Goal: Task Accomplishment & Management: Complete application form

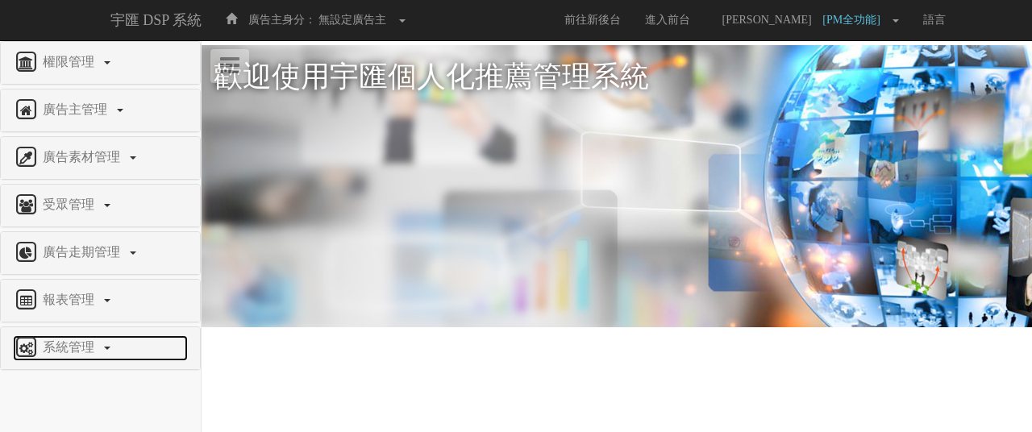
click at [86, 349] on span "系統管理" at bounding box center [71, 347] width 64 height 14
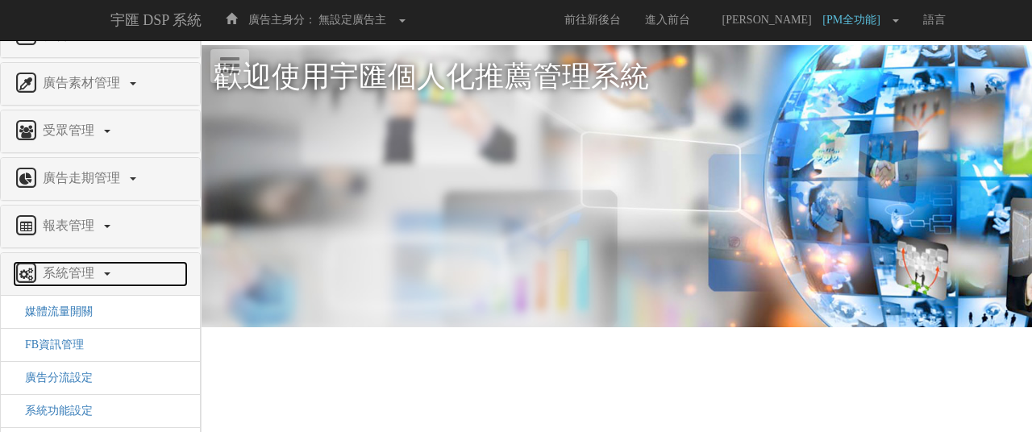
scroll to position [145, 0]
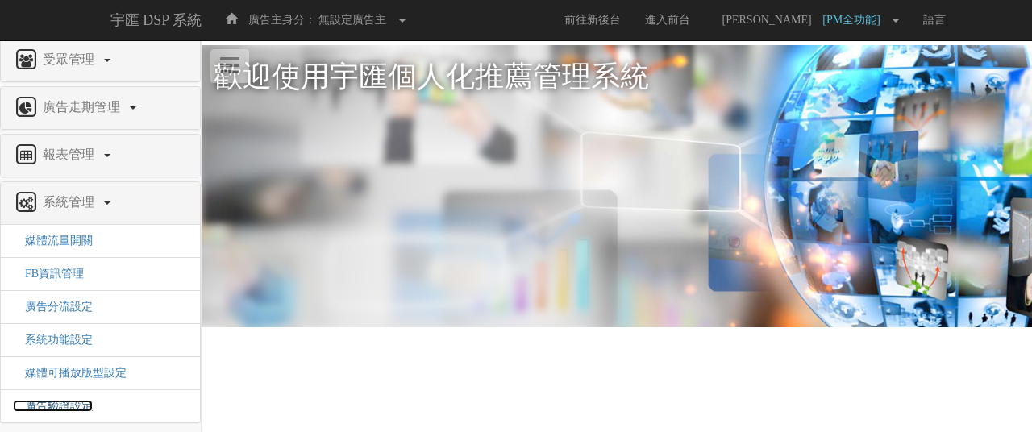
click at [72, 400] on span "廣告驗證設定" at bounding box center [53, 406] width 80 height 12
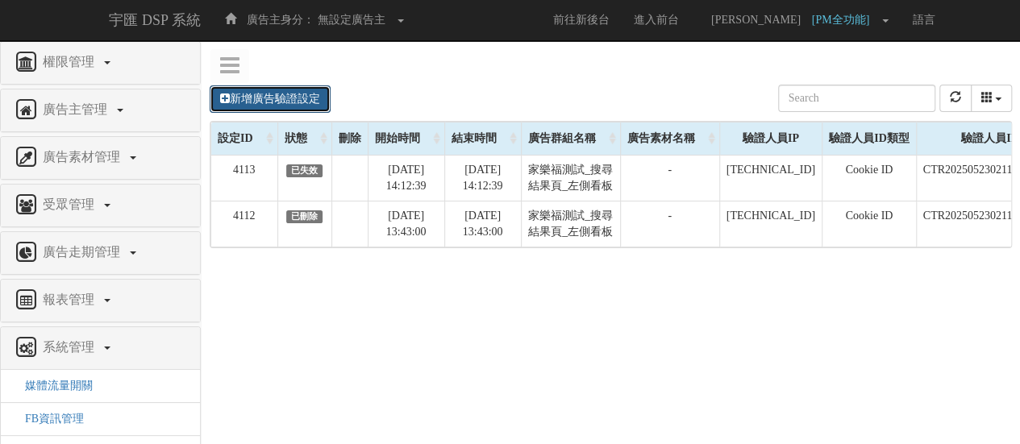
click at [314, 94] on link "新增廣告驗證設定" at bounding box center [270, 98] width 121 height 27
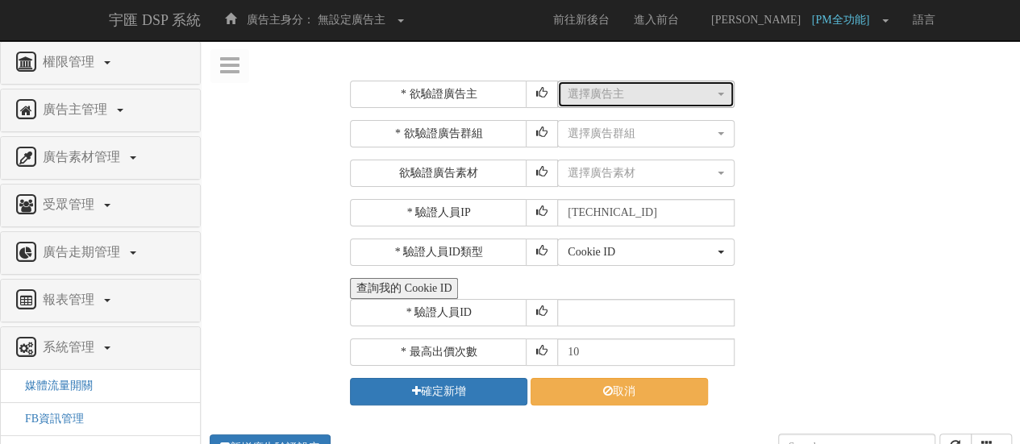
click at [614, 92] on div "選擇廣告主" at bounding box center [640, 94] width 147 height 16
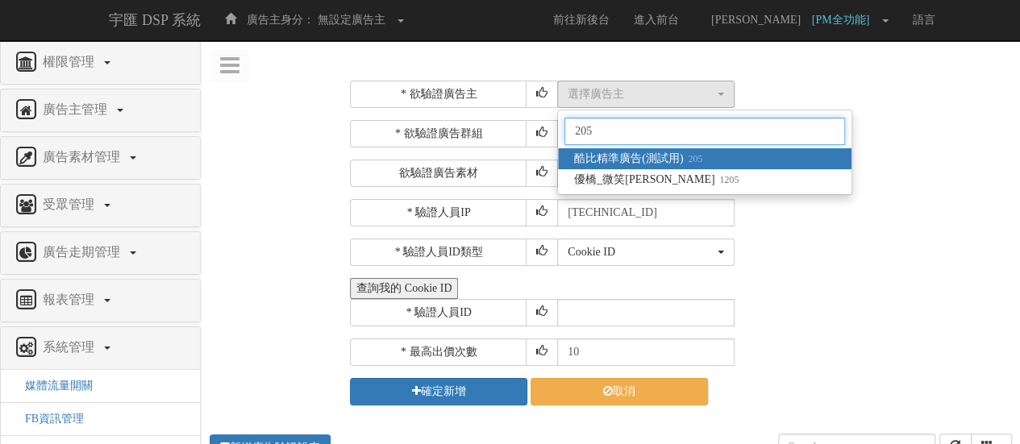
type input "205"
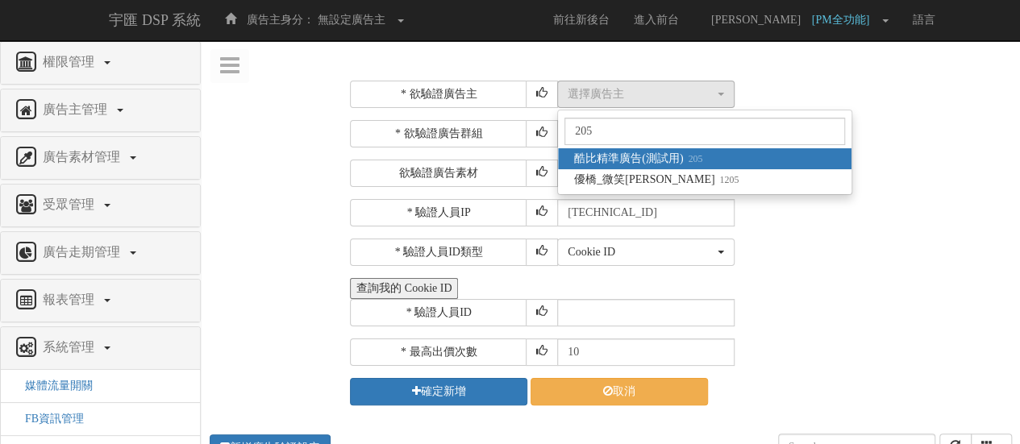
click at [669, 152] on span "酷比精準廣告(測試用) 205" at bounding box center [638, 159] width 128 height 16
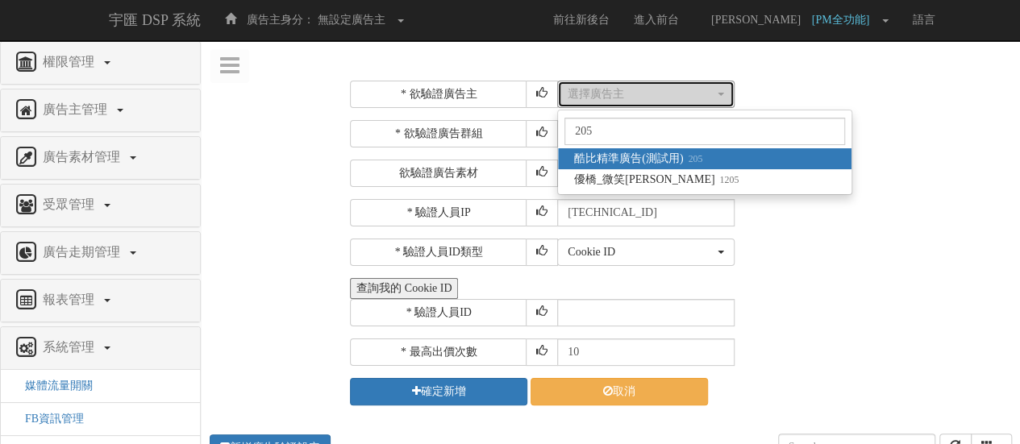
select select "205"
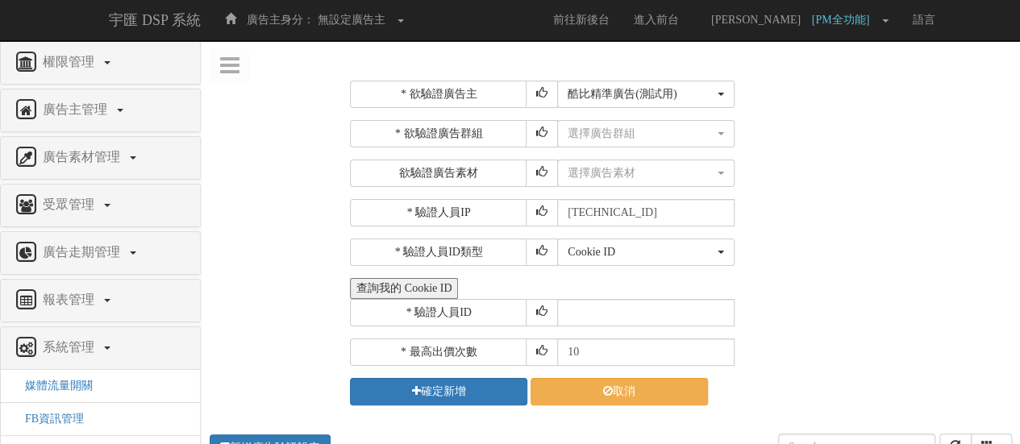
click at [414, 280] on button "查詢我的 Cookie ID" at bounding box center [404, 288] width 108 height 21
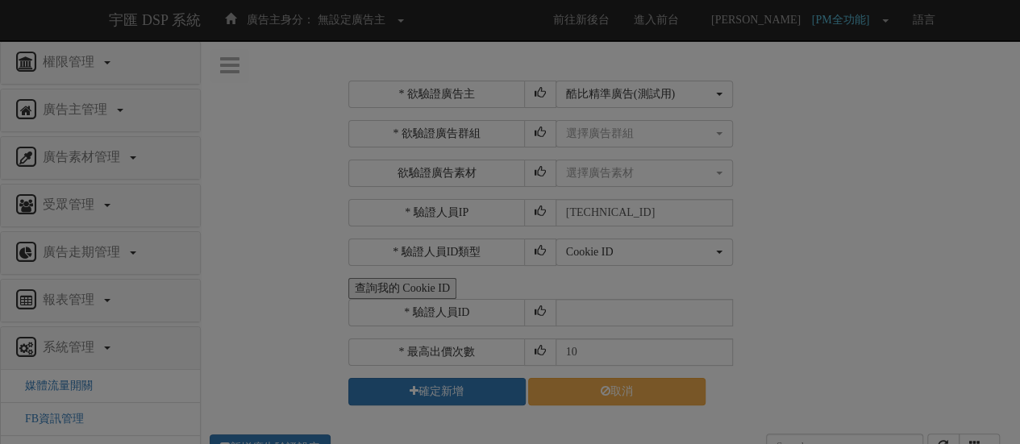
select select "205"
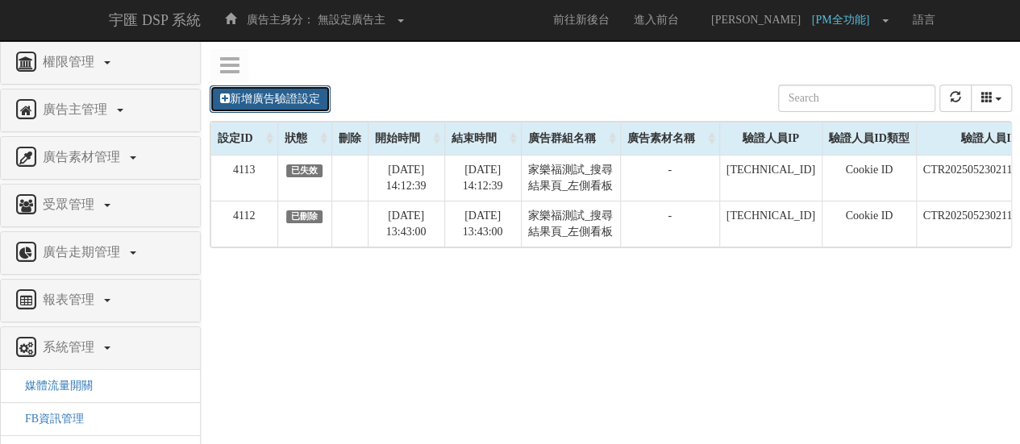
click at [253, 108] on link "新增廣告驗證設定" at bounding box center [270, 98] width 121 height 27
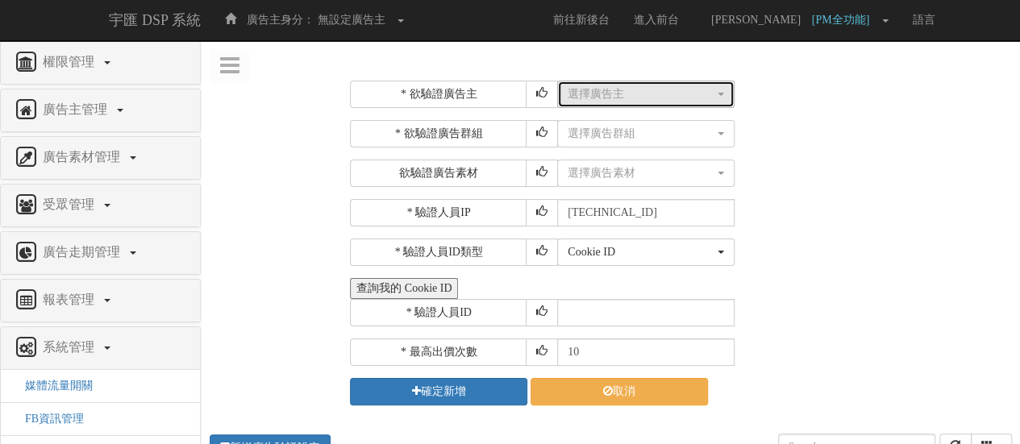
click at [600, 102] on button "選擇廣告主" at bounding box center [645, 94] width 177 height 27
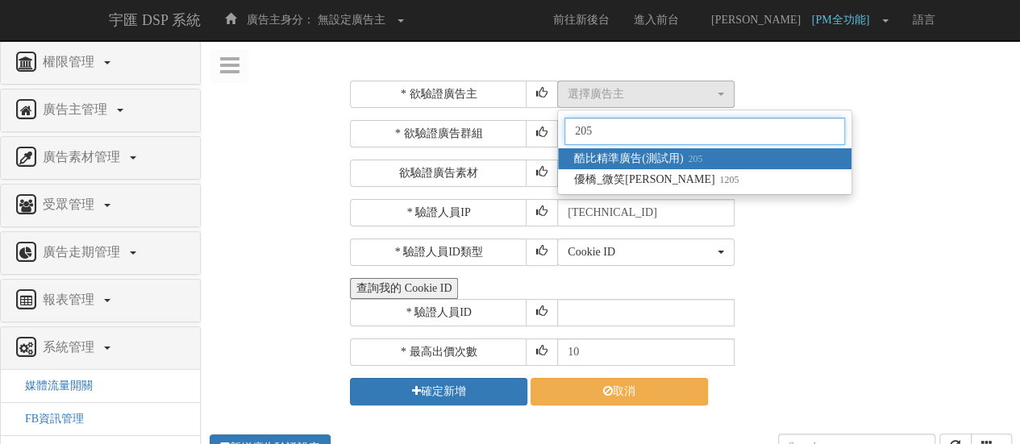
type input "205"
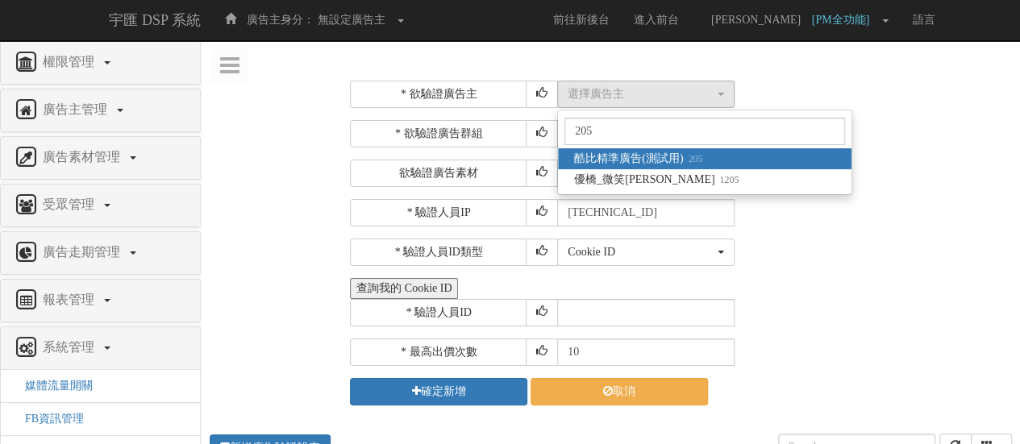
click at [658, 152] on span "酷比精準廣告(測試用) 205" at bounding box center [638, 159] width 128 height 16
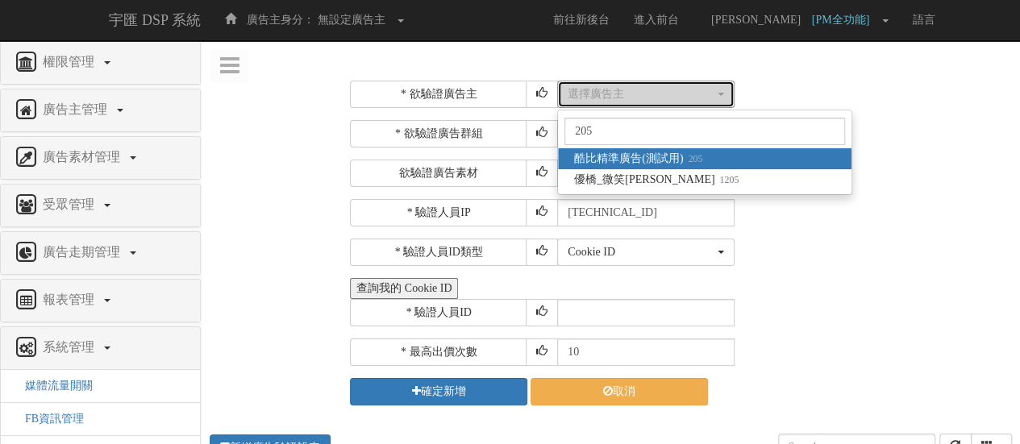
select select "205"
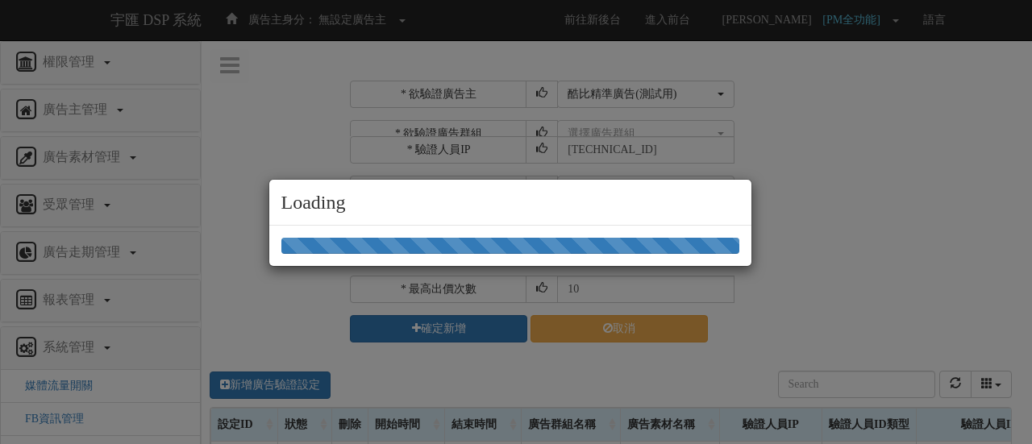
click at [638, 129] on div "Loading" at bounding box center [516, 222] width 1032 height 444
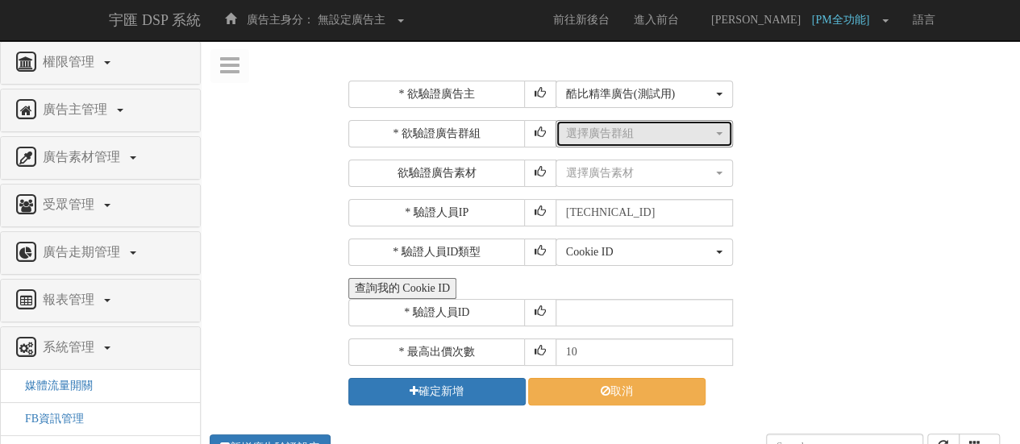
click at [638, 127] on div "選擇廣告群組" at bounding box center [639, 134] width 147 height 16
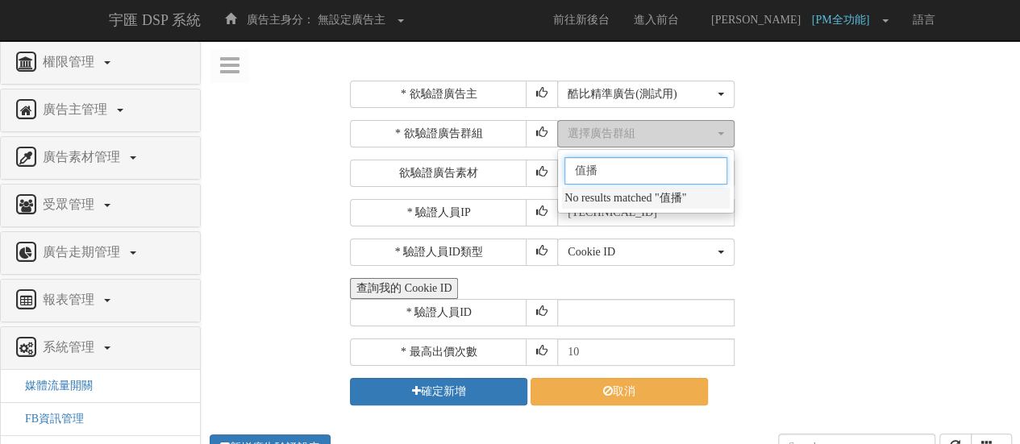
type input "值"
type input "直"
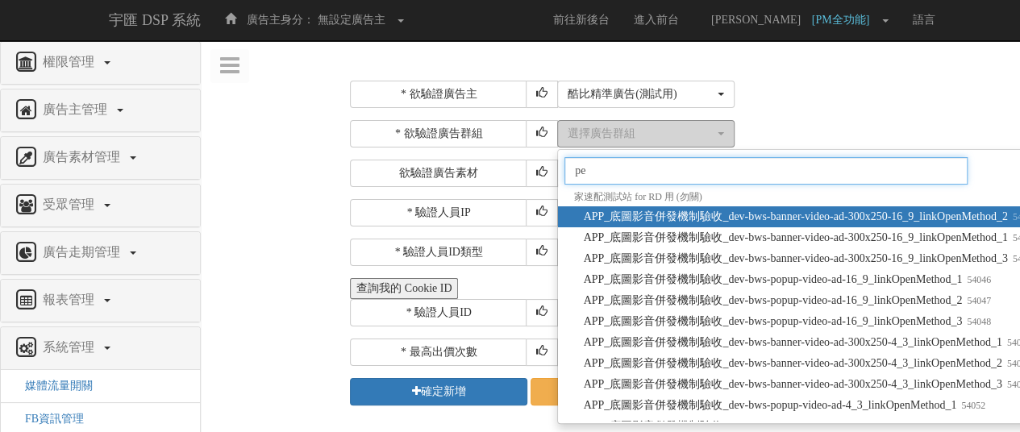
type input "p"
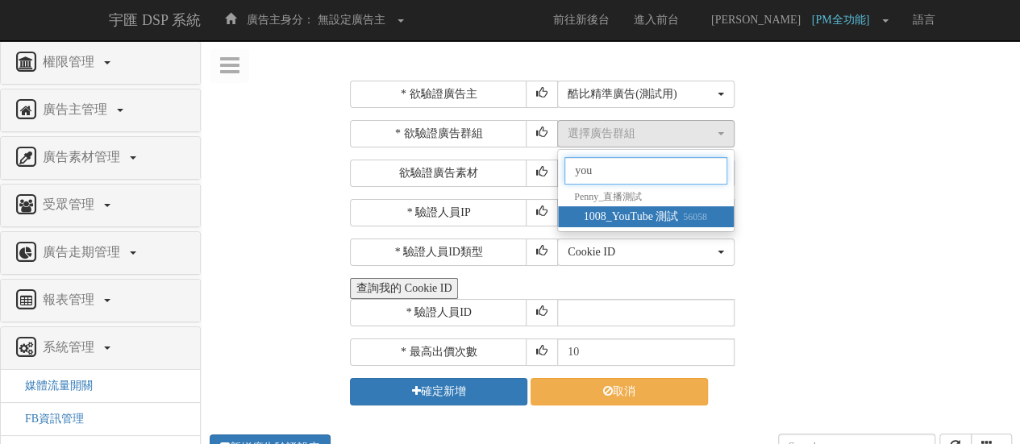
type input "you"
click at [663, 210] on span "1008_YouTube 測試 56058" at bounding box center [645, 217] width 123 height 16
select select "56058"
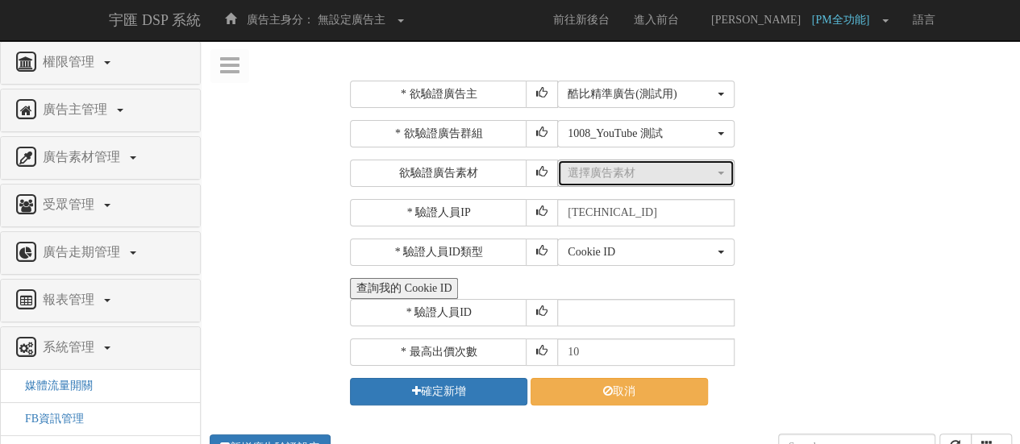
click at [642, 172] on div "選擇廣告素材" at bounding box center [640, 173] width 147 height 16
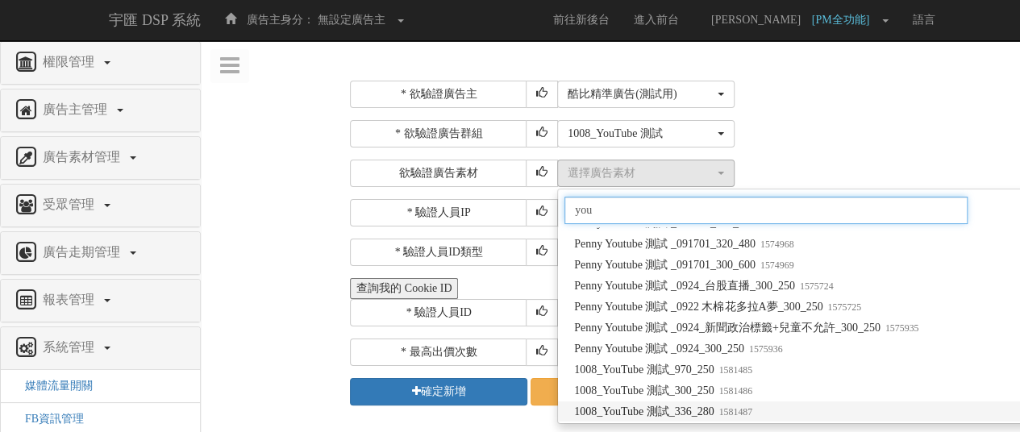
scroll to position [293, 0]
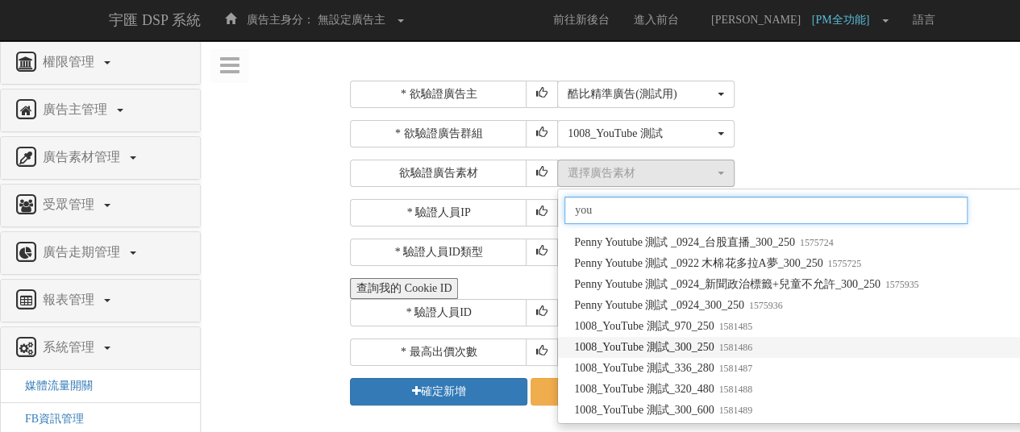
type input "you"
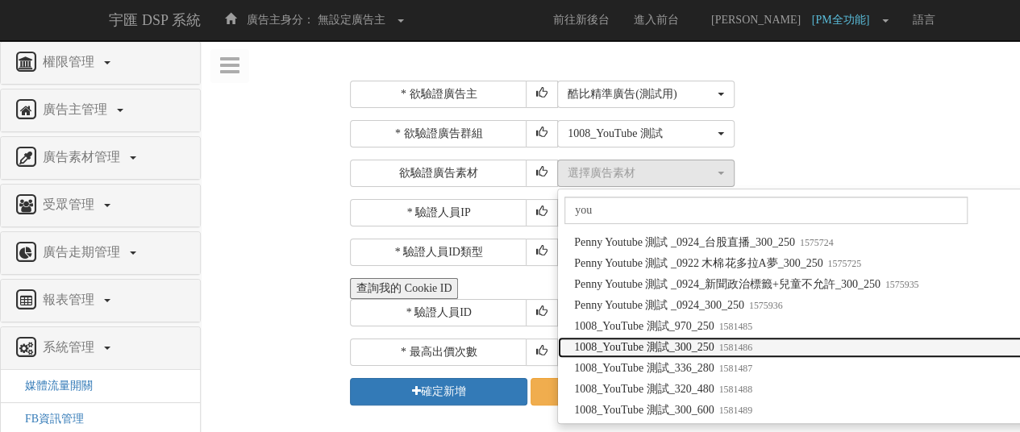
click at [745, 349] on small "1581486" at bounding box center [733, 347] width 39 height 11
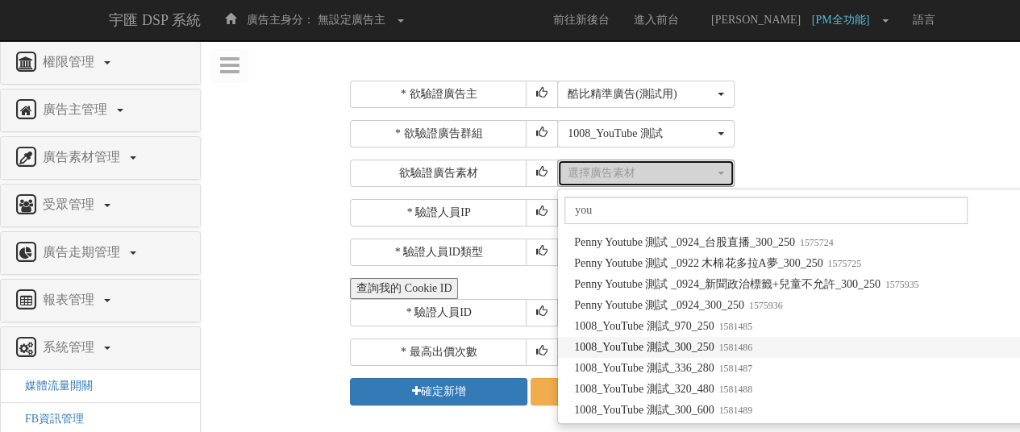
select select "1581486"
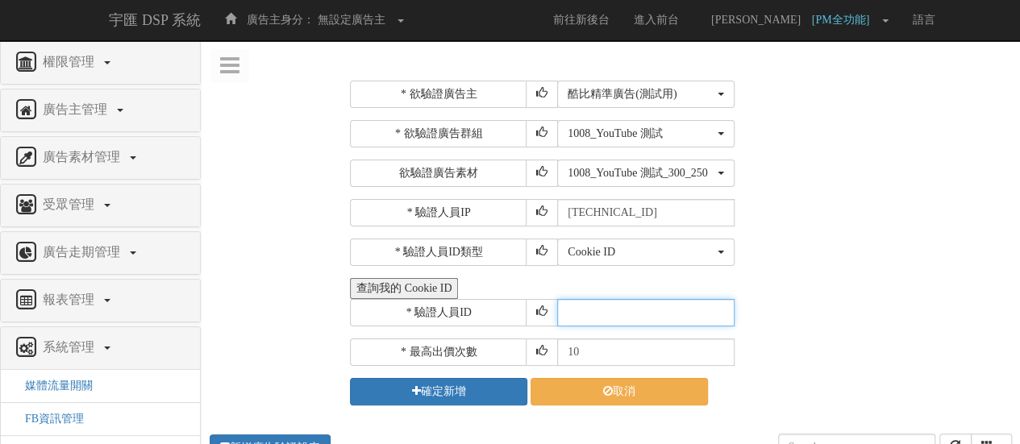
click at [632, 315] on input "text" at bounding box center [645, 312] width 177 height 27
paste input "XR20250320164412993912"
drag, startPoint x: 579, startPoint y: 306, endPoint x: 506, endPoint y: 312, distance: 72.8
click at [506, 312] on div "* 驗證人員ID XR20250320164412993912" at bounding box center [679, 312] width 658 height 27
click at [666, 310] on input "XR20250320164412993912" at bounding box center [645, 312] width 177 height 27
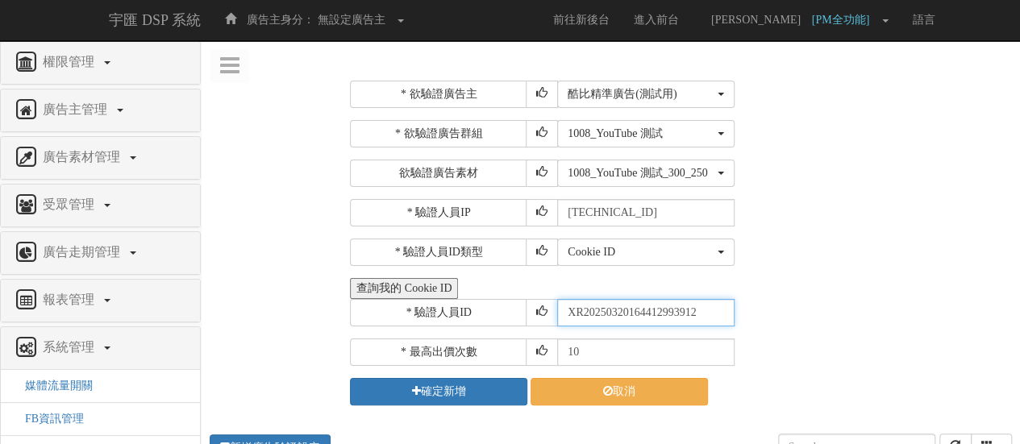
paste input "C"
type input "CXR20250320164412993912"
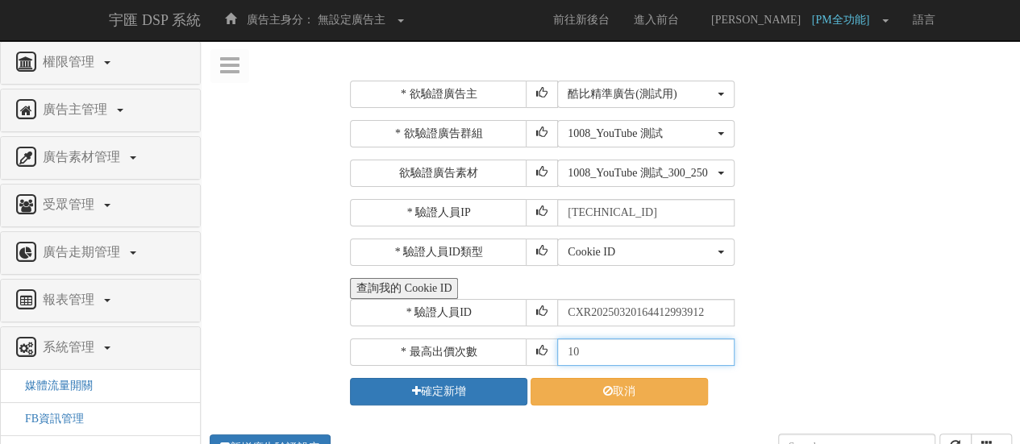
click at [585, 359] on input "10" at bounding box center [645, 352] width 177 height 27
type input "1"
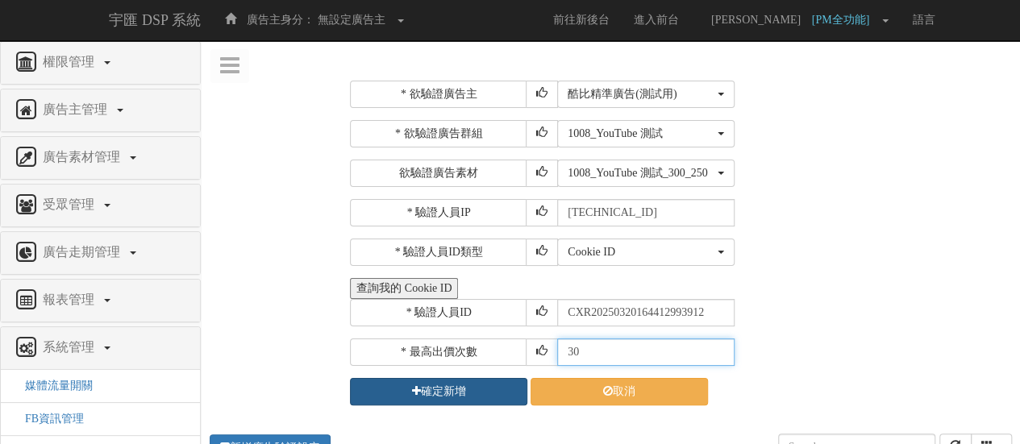
type input "30"
click at [480, 378] on button "確定新增" at bounding box center [438, 391] width 177 height 27
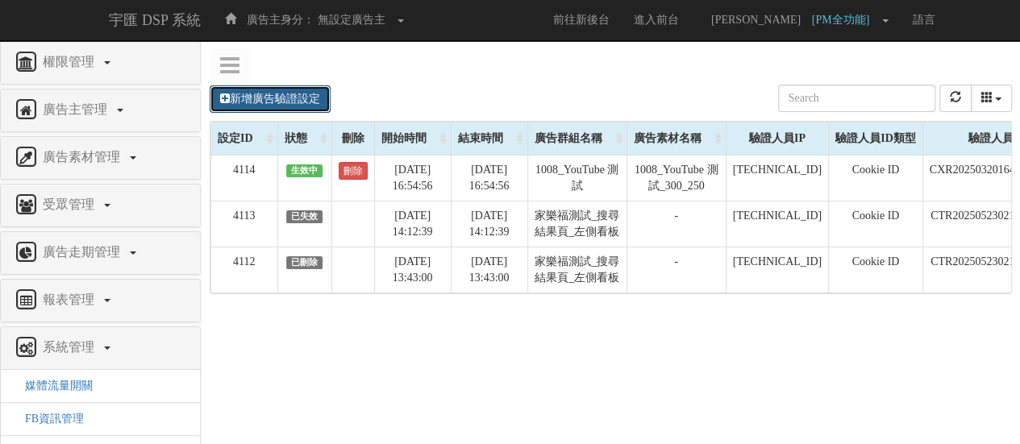
click at [305, 102] on link "新增廣告驗證設定" at bounding box center [270, 98] width 121 height 27
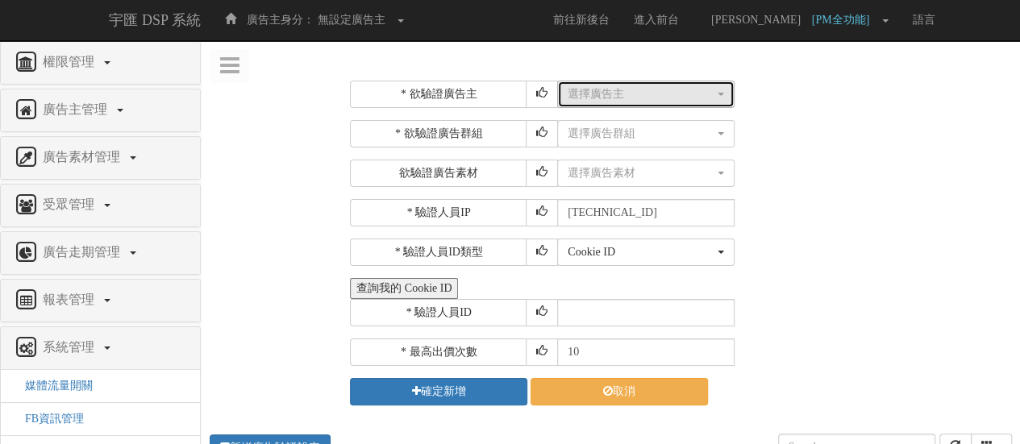
click at [601, 86] on div "選擇廣告主" at bounding box center [640, 94] width 147 height 16
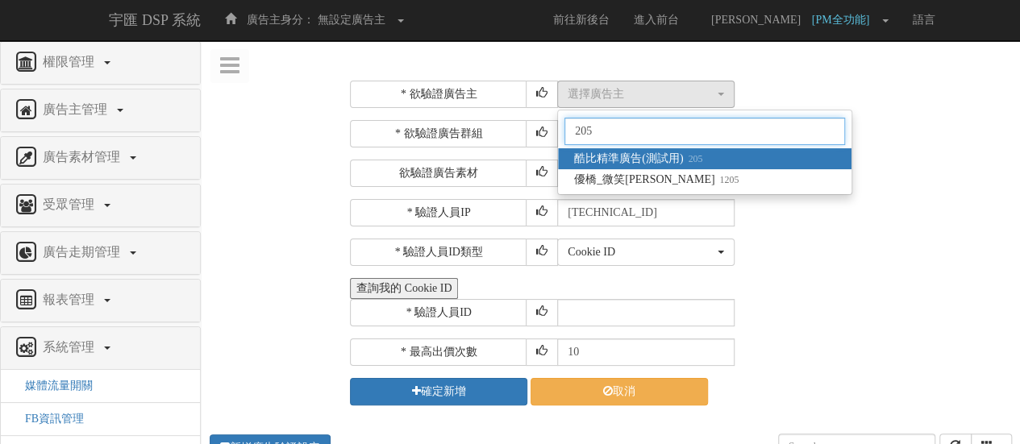
type input "205"
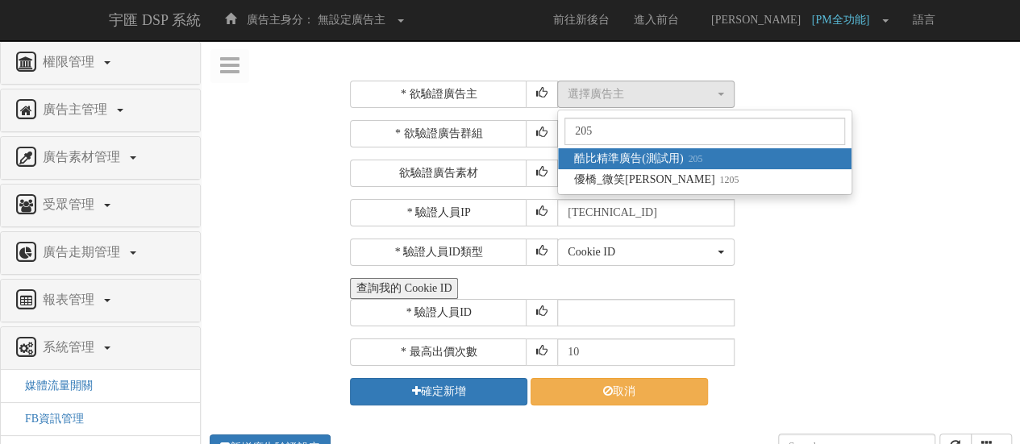
click at [627, 159] on span "酷比精準廣告(測試用) 205" at bounding box center [638, 159] width 128 height 16
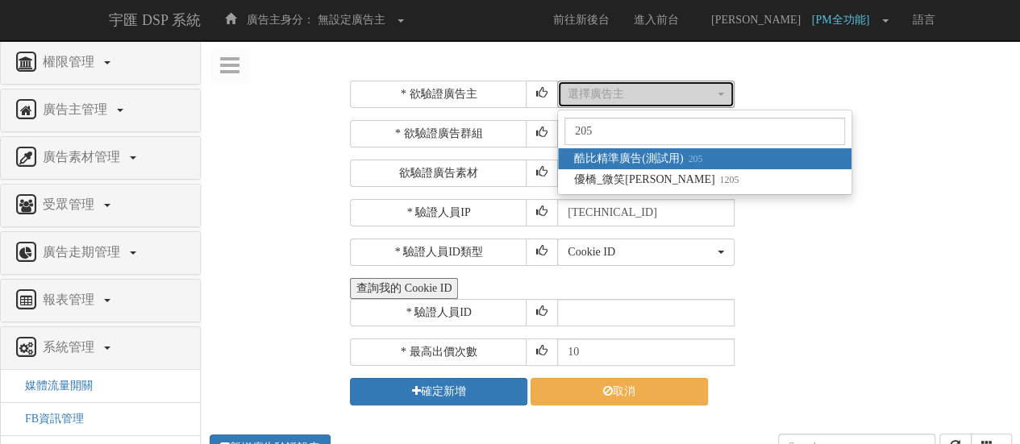
select select "205"
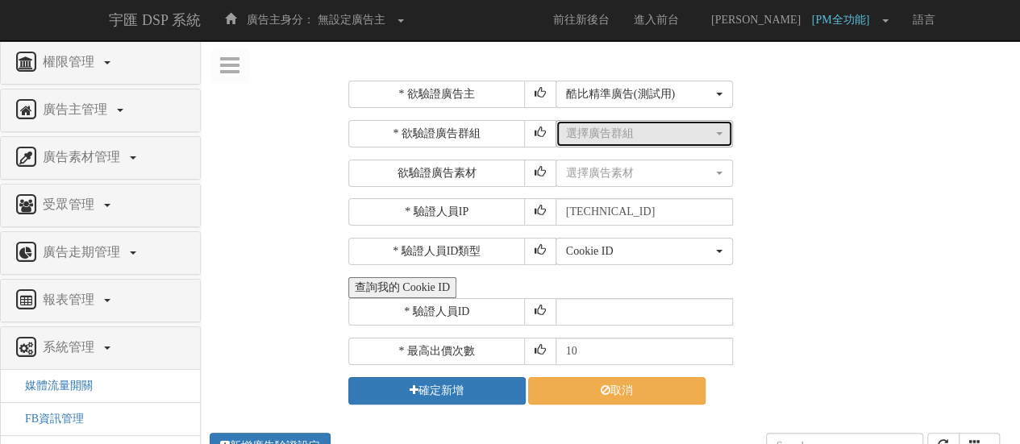
click at [628, 131] on div "選擇廣告群組" at bounding box center [639, 134] width 147 height 16
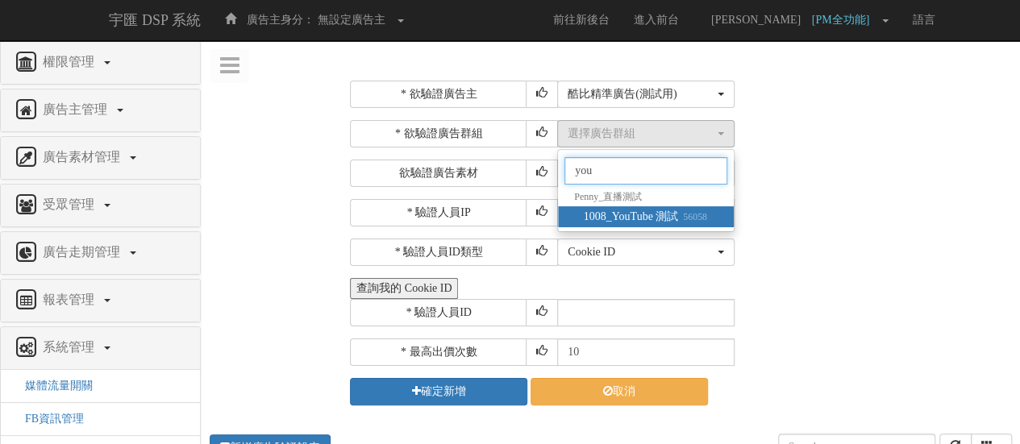
type input "you"
click at [687, 211] on small "56058" at bounding box center [692, 216] width 29 height 11
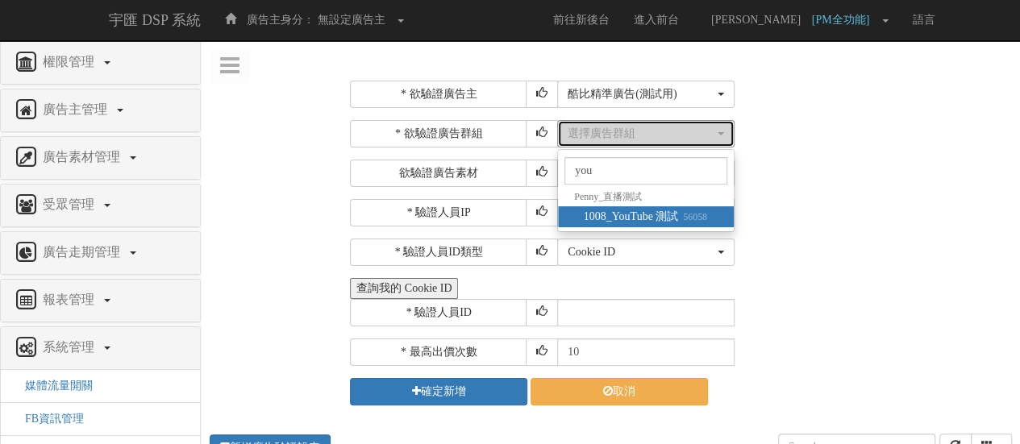
select select "56058"
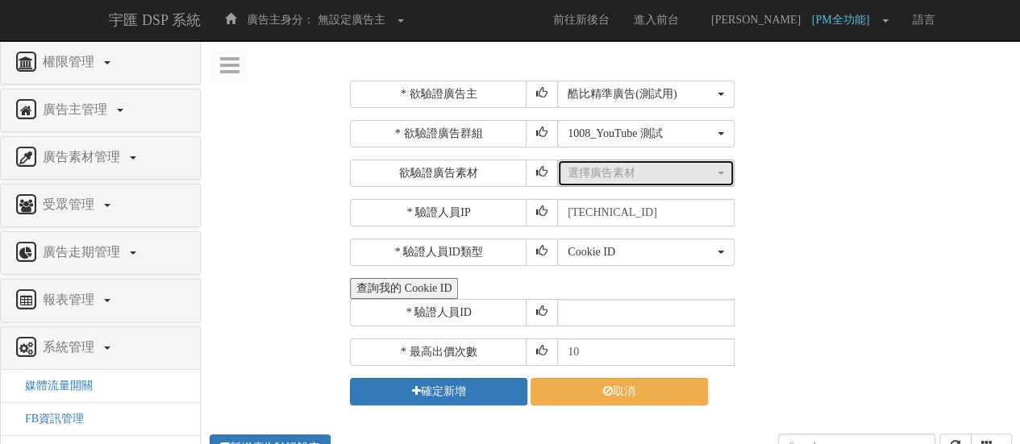
click at [650, 169] on div "選擇廣告素材" at bounding box center [640, 173] width 147 height 16
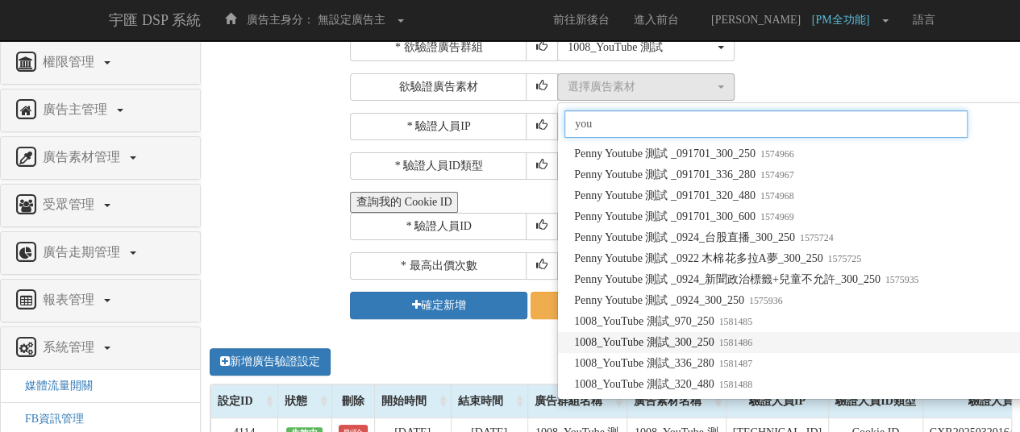
scroll to position [161, 0]
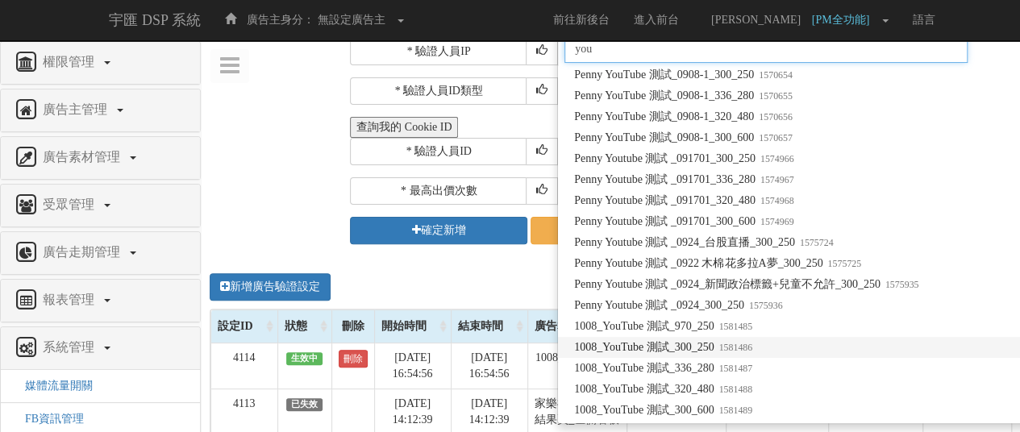
type input "you"
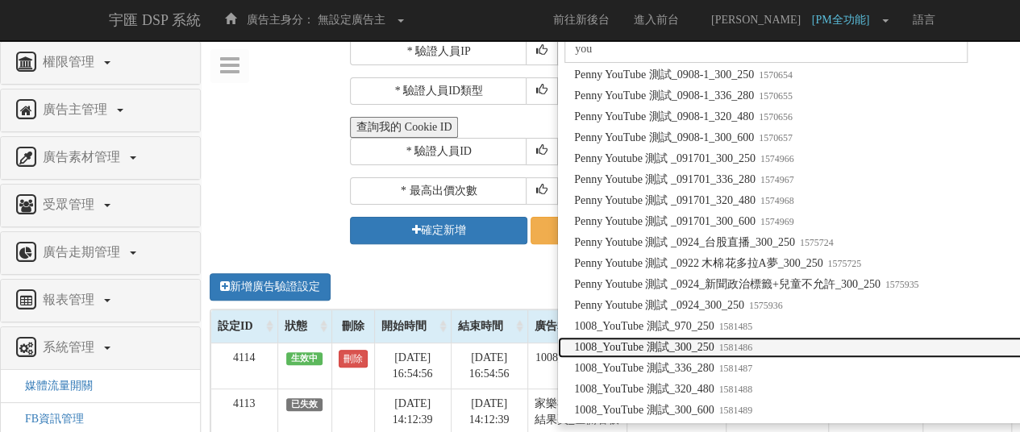
click at [738, 342] on small "1581486" at bounding box center [733, 347] width 39 height 11
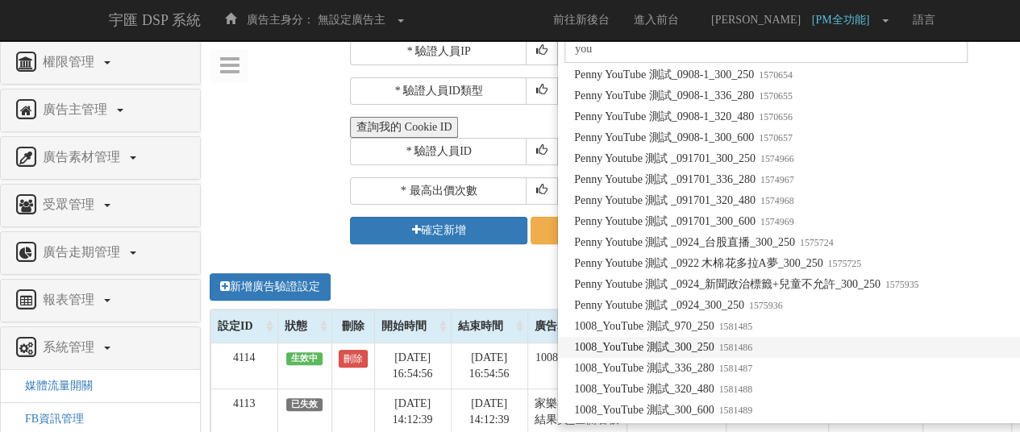
select select "1581486"
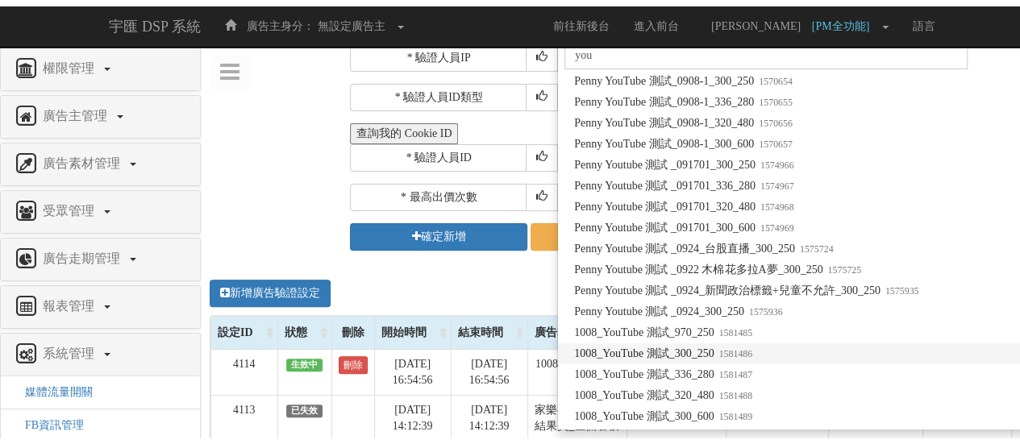
scroll to position [158, 0]
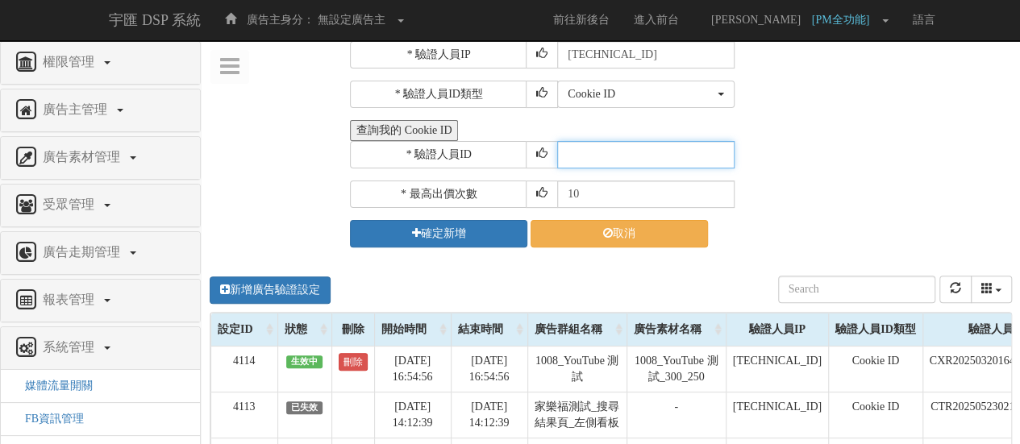
click at [630, 156] on input "text" at bounding box center [645, 154] width 177 height 27
paste input "CEL20221214140932163487"
type input "CEL20221214140932163487"
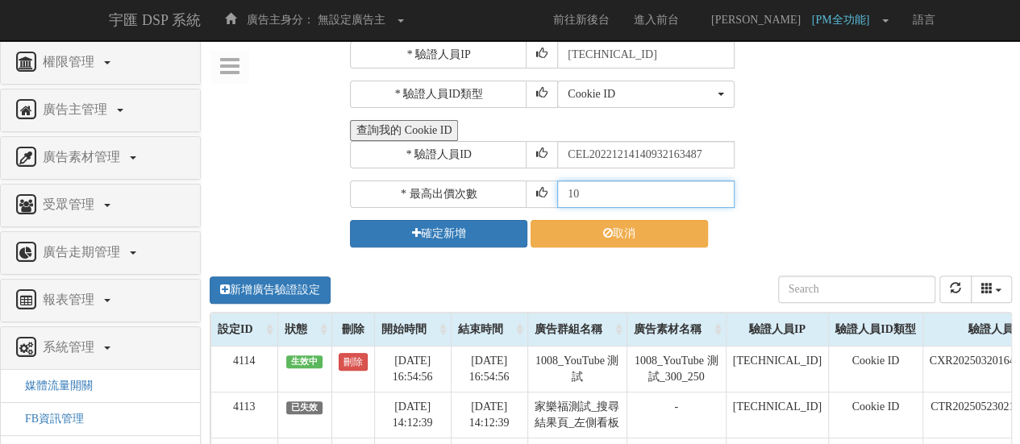
click at [603, 196] on input "10" at bounding box center [645, 194] width 177 height 27
type input "1"
type input "30"
click at [492, 214] on div "* 欲驗證廣告主 選擇廣告主 科技紫薇網 Momo Uniqlo EFShop 樂天 屈臣氏[PERSON_NAME] sinyi 信義房屋 S2_Brand…" at bounding box center [679, 85] width 658 height 325
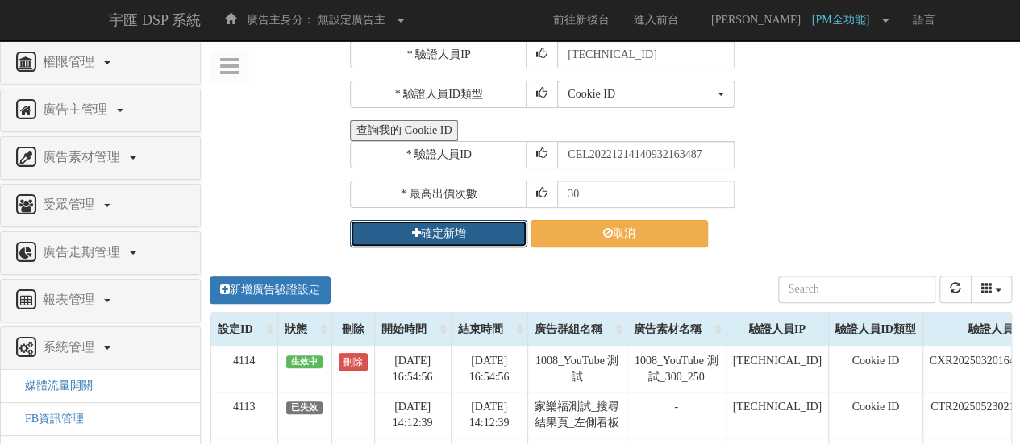
click at [492, 228] on button "確定新增" at bounding box center [438, 233] width 177 height 27
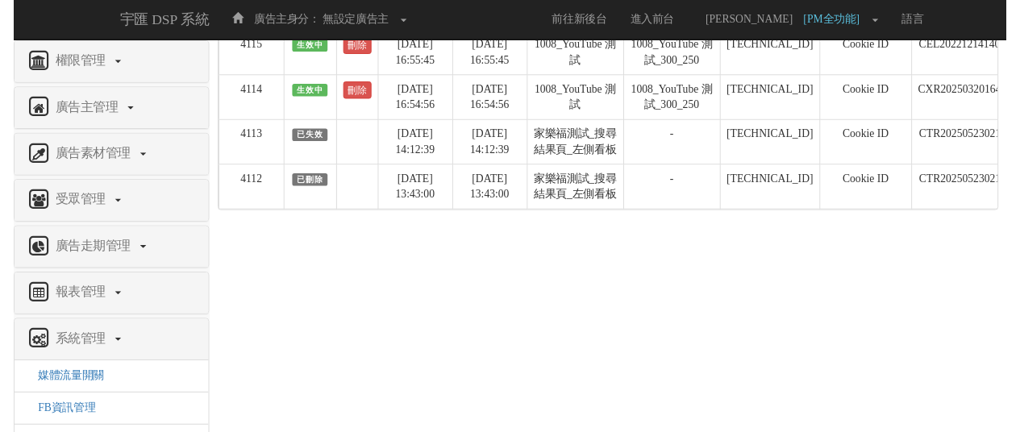
scroll to position [0, 0]
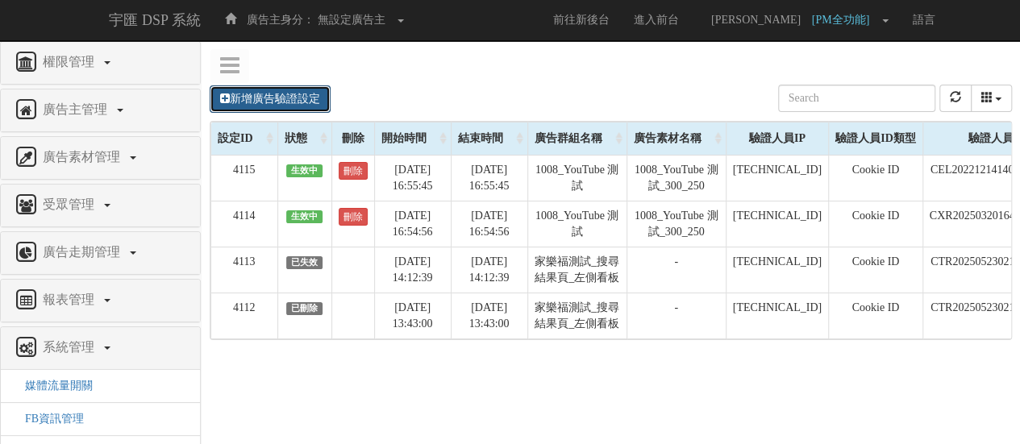
click at [308, 102] on link "新增廣告驗證設定" at bounding box center [270, 98] width 121 height 27
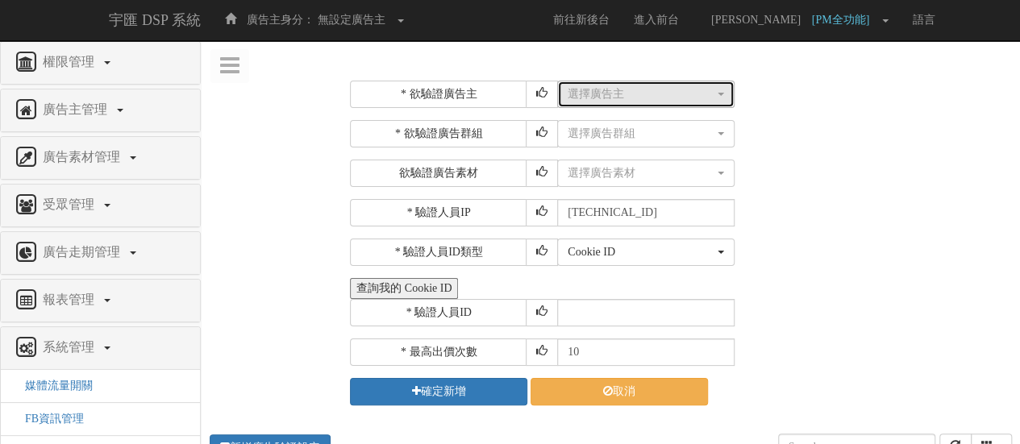
click at [619, 99] on div "選擇廣告主" at bounding box center [640, 94] width 147 height 16
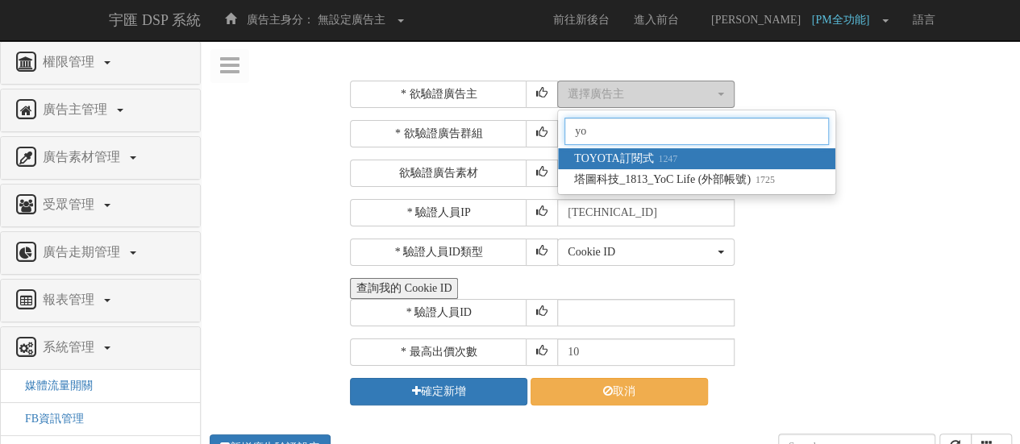
type input "y"
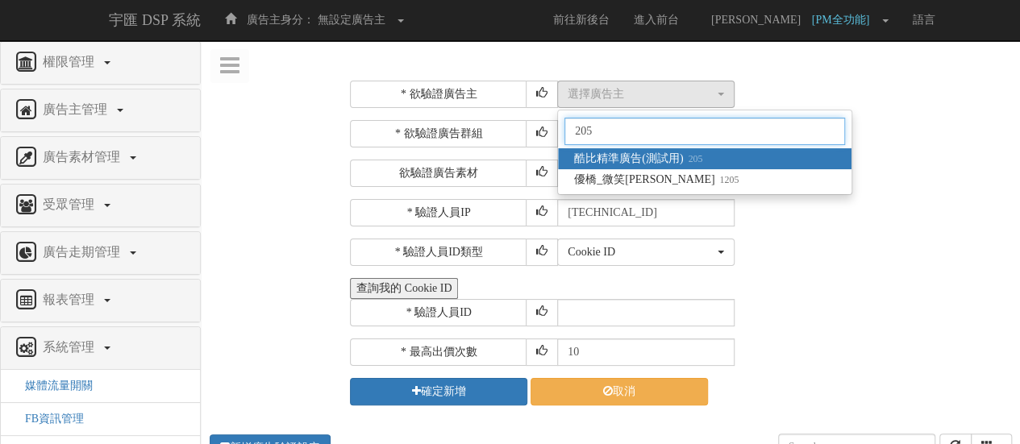
type input "205"
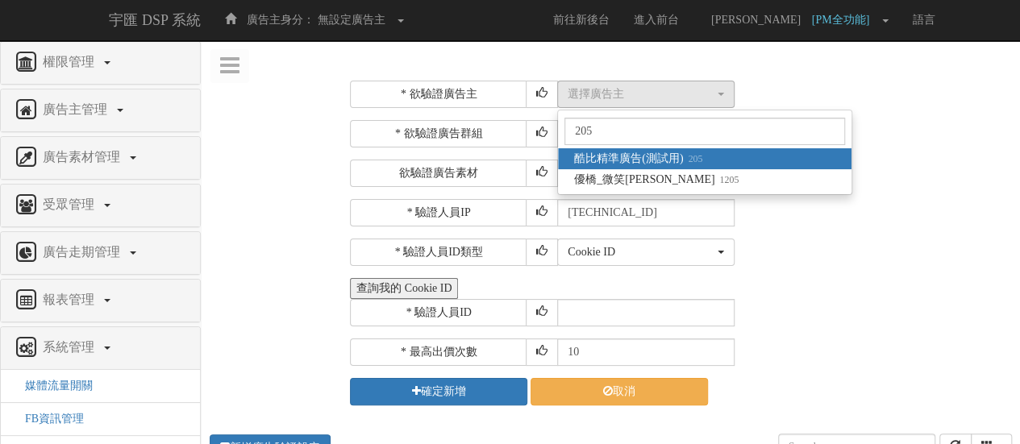
click at [633, 157] on span "酷比精準廣告(測試用) 205" at bounding box center [638, 159] width 128 height 16
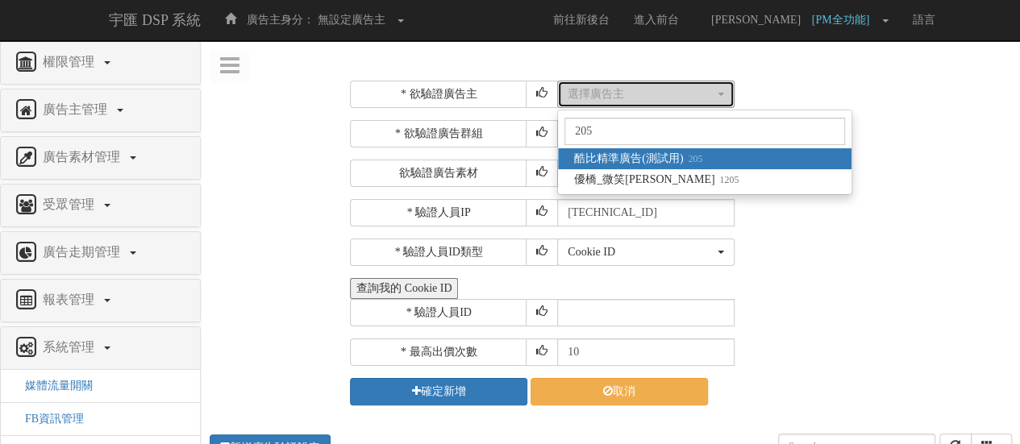
select select "205"
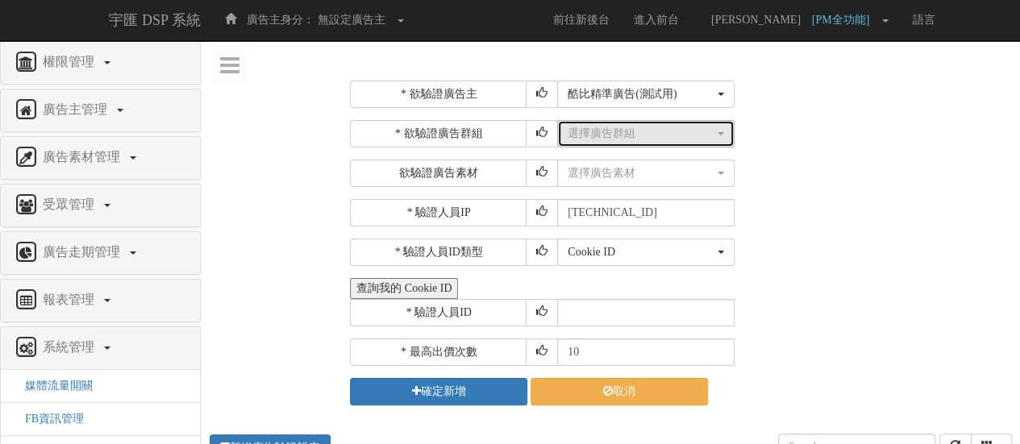
click at [630, 136] on div "選擇廣告群組" at bounding box center [640, 134] width 147 height 16
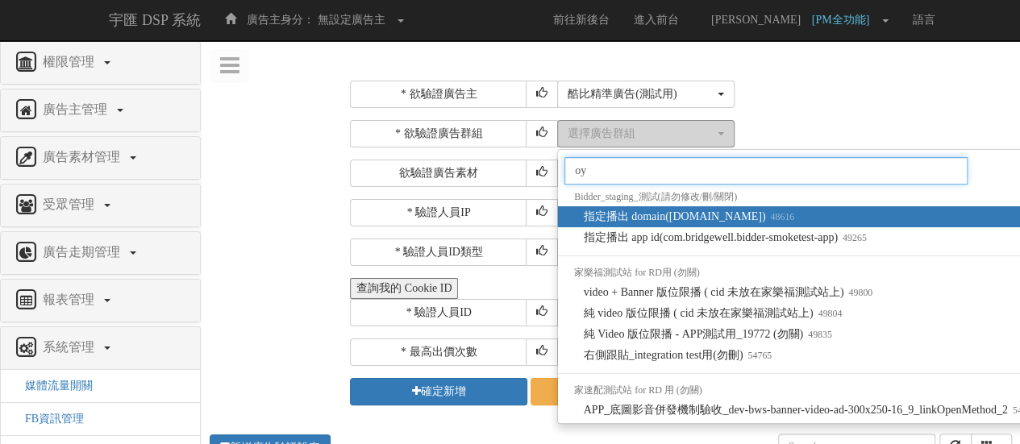
type input "o"
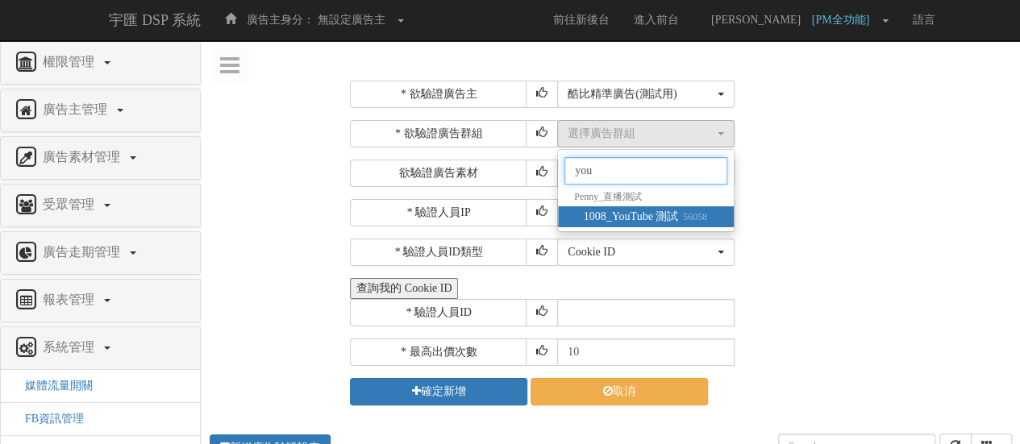
type input "you"
click at [658, 220] on span "1008_YouTube 測試 56058" at bounding box center [645, 217] width 123 height 16
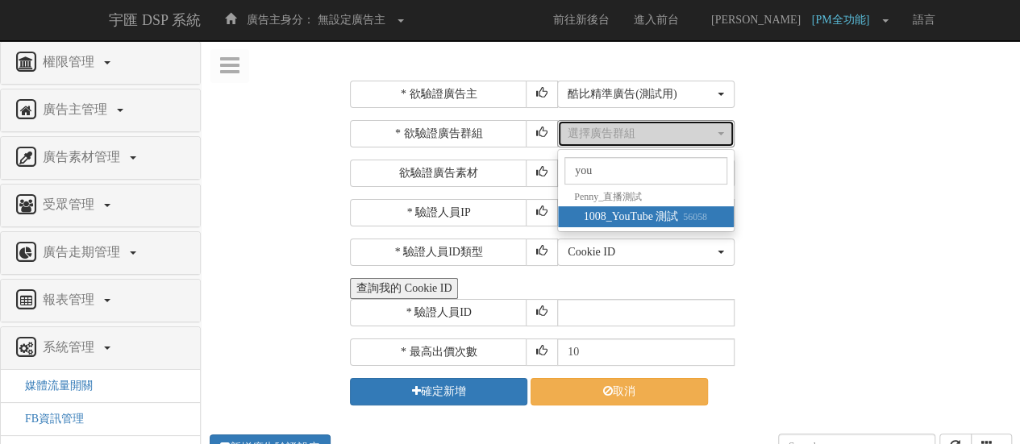
select select "56058"
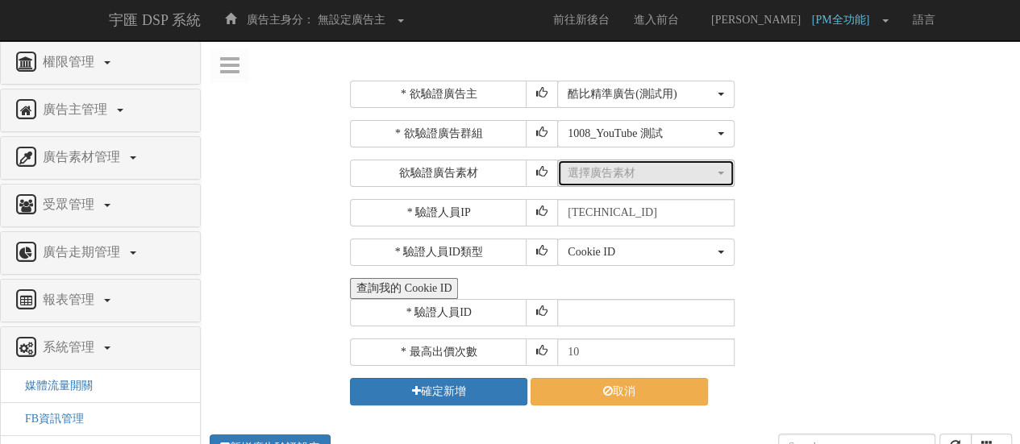
click at [647, 178] on div "選擇廣告素材" at bounding box center [640, 173] width 147 height 16
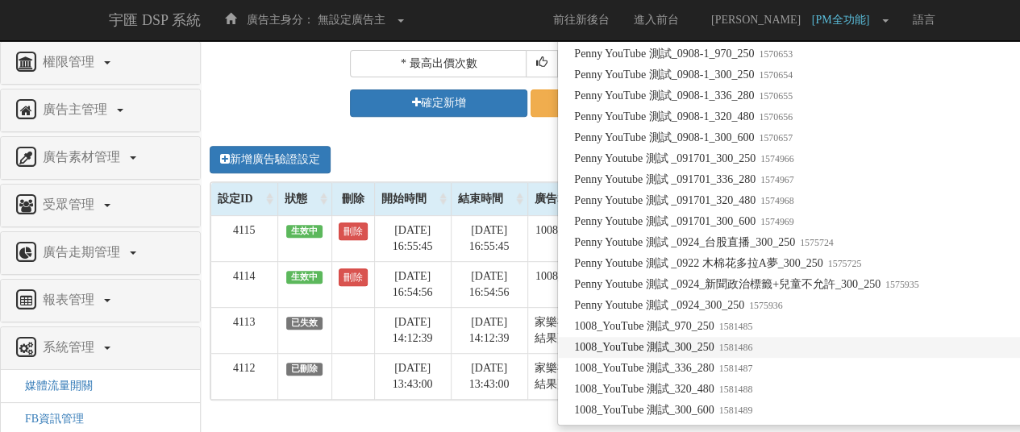
scroll to position [322, 0]
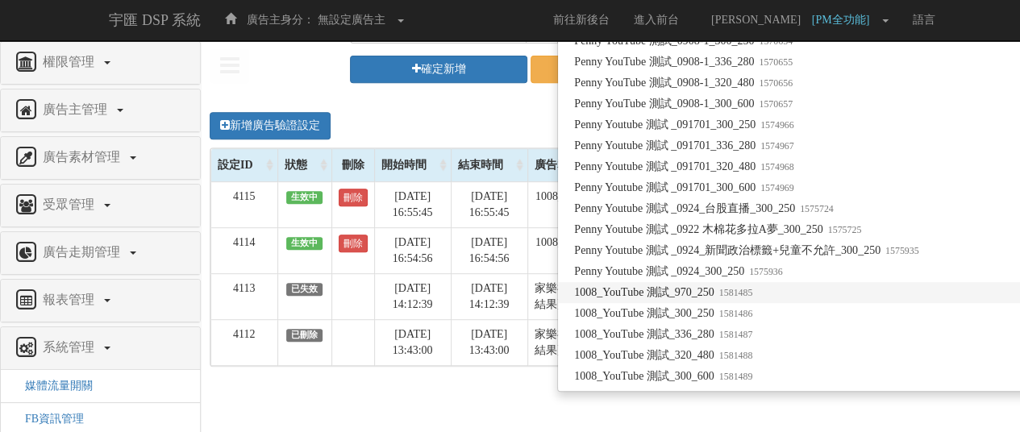
type input "you"
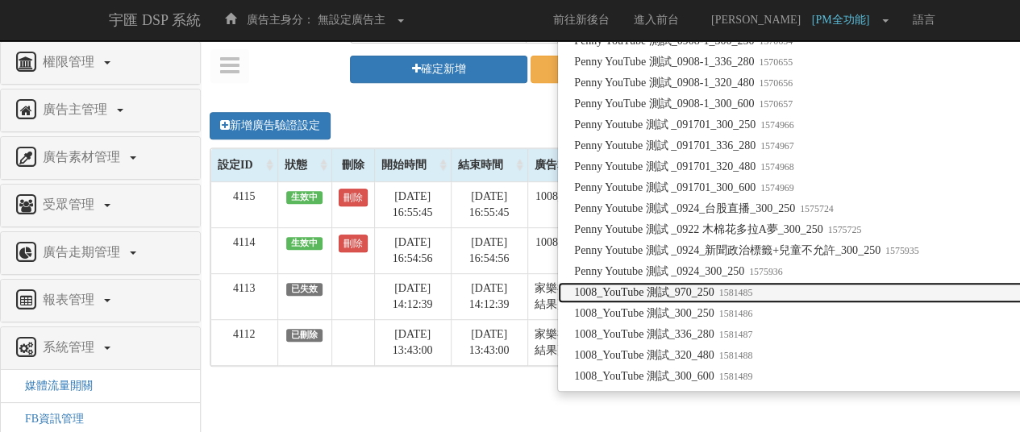
click at [745, 298] on small "1581485" at bounding box center [733, 292] width 39 height 11
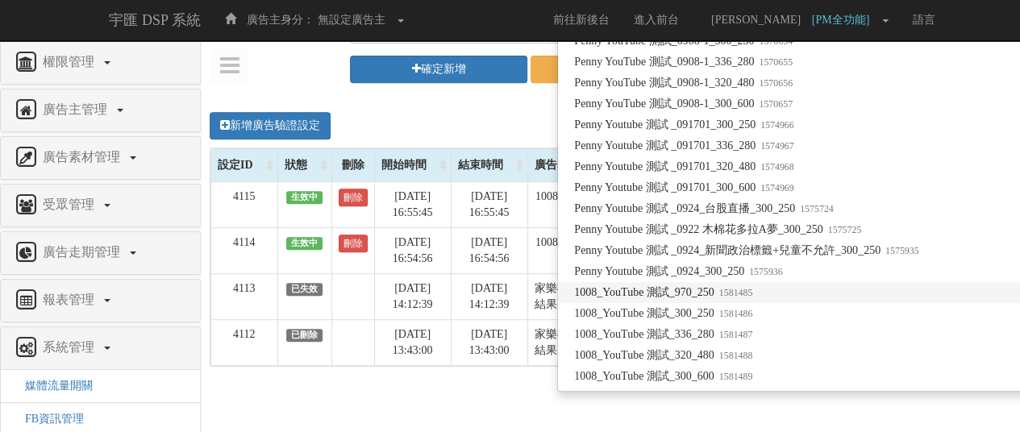
select select "1581485"
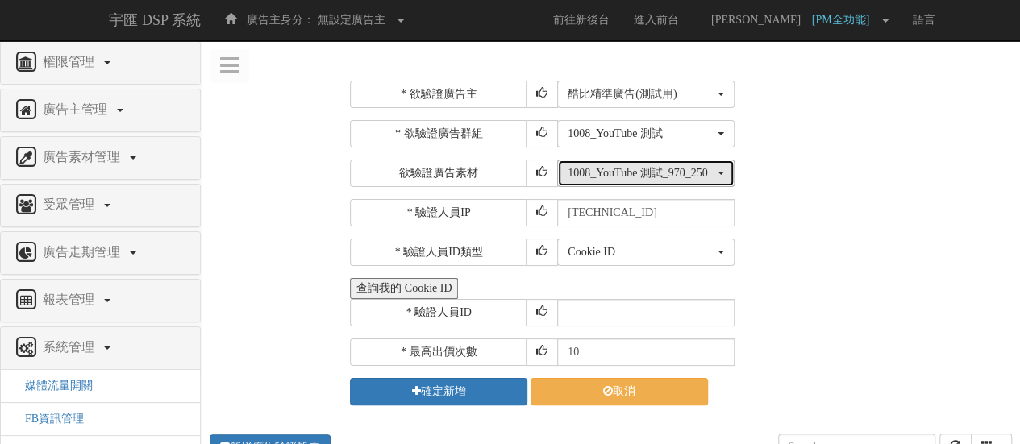
click at [707, 171] on div "1008_YouTube 測試_970_250" at bounding box center [640, 173] width 147 height 16
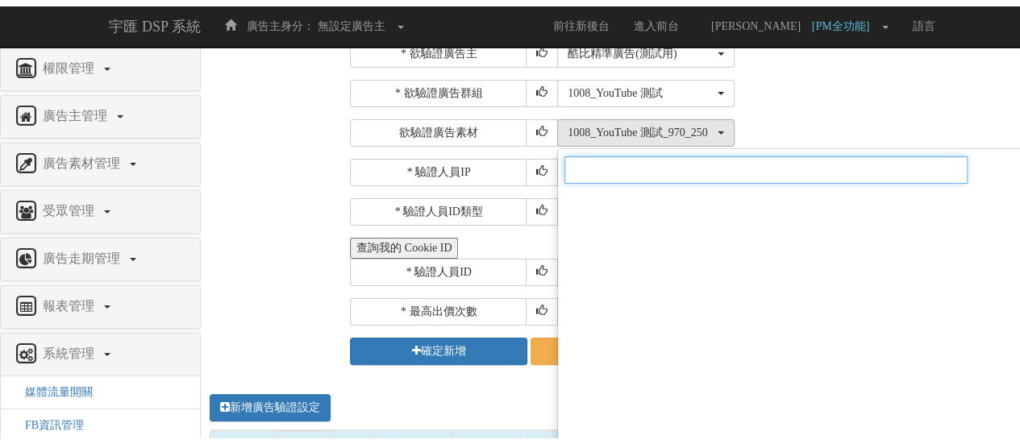
scroll to position [81, 0]
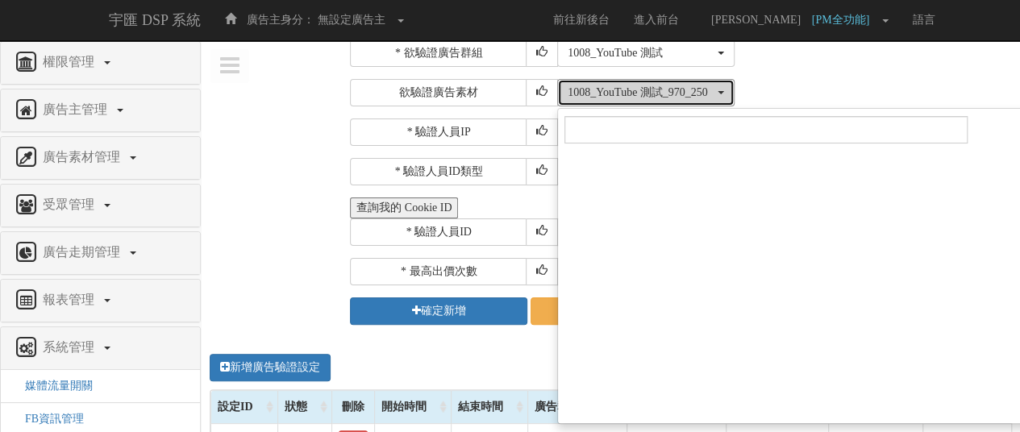
click at [720, 92] on button "1008_YouTube 測試_970_250" at bounding box center [645, 92] width 177 height 27
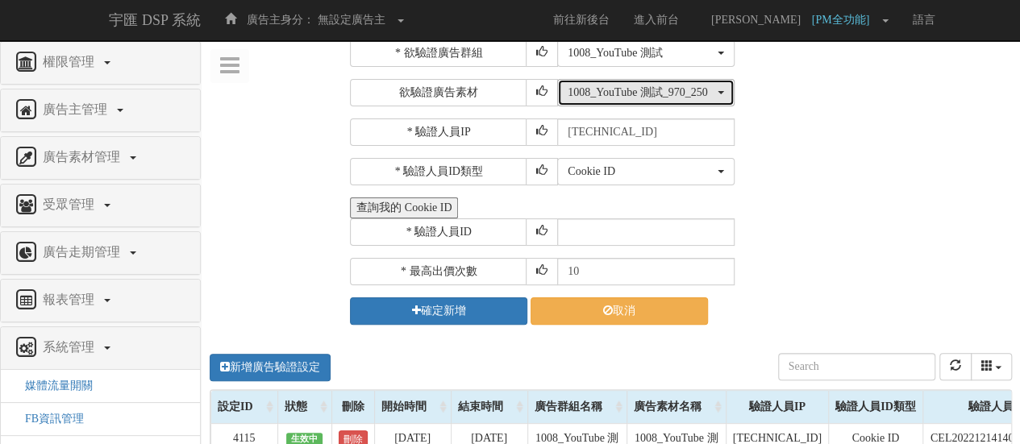
click at [720, 92] on span "button" at bounding box center [720, 92] width 6 height 3
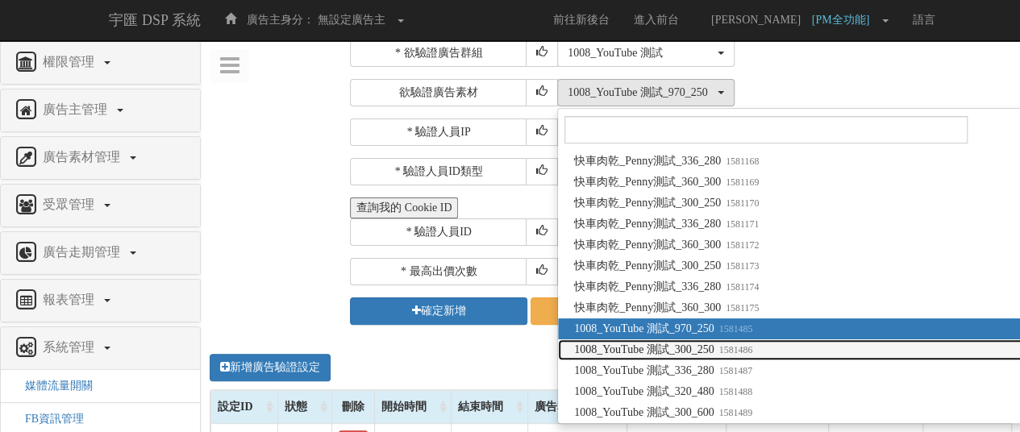
click at [722, 357] on span "1008_YouTube 測試_300_250 1581486" at bounding box center [663, 350] width 178 height 16
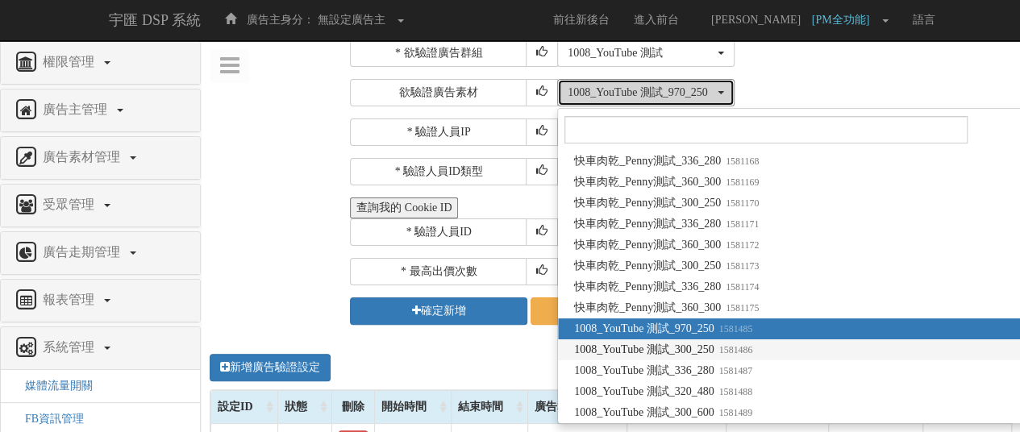
select select "1581486"
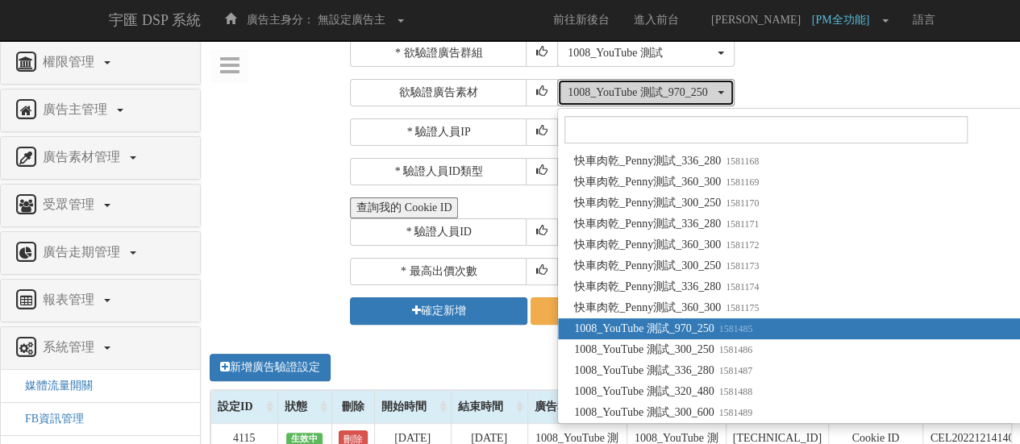
scroll to position [0, 0]
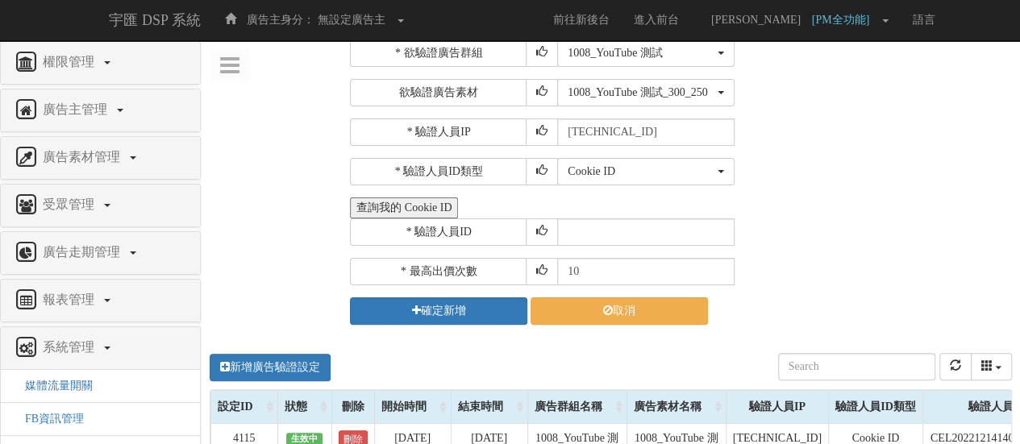
click at [876, 159] on div "Cookie ID ADID IDFA Cookie ID" at bounding box center [782, 171] width 451 height 27
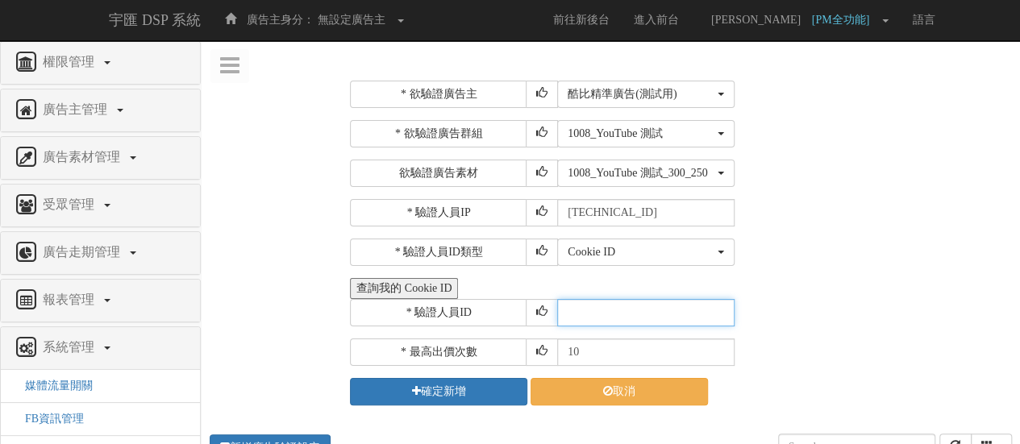
click at [612, 302] on input "text" at bounding box center [645, 312] width 177 height 27
paste input "CZR2022110409493320255"
type input "CZR2022110409493320255"
click at [623, 350] on input "10" at bounding box center [645, 352] width 177 height 27
type input "1"
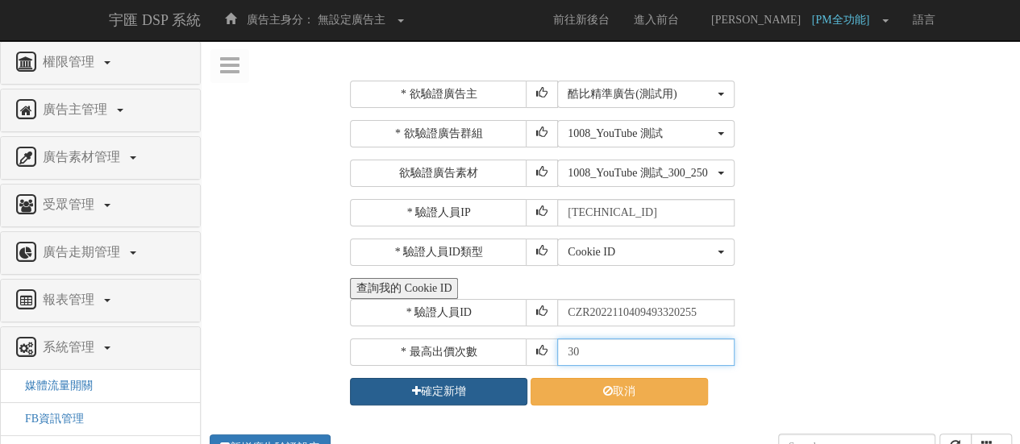
type input "30"
click at [484, 402] on button "確定新增" at bounding box center [438, 391] width 177 height 27
